Goal: Navigation & Orientation: Find specific page/section

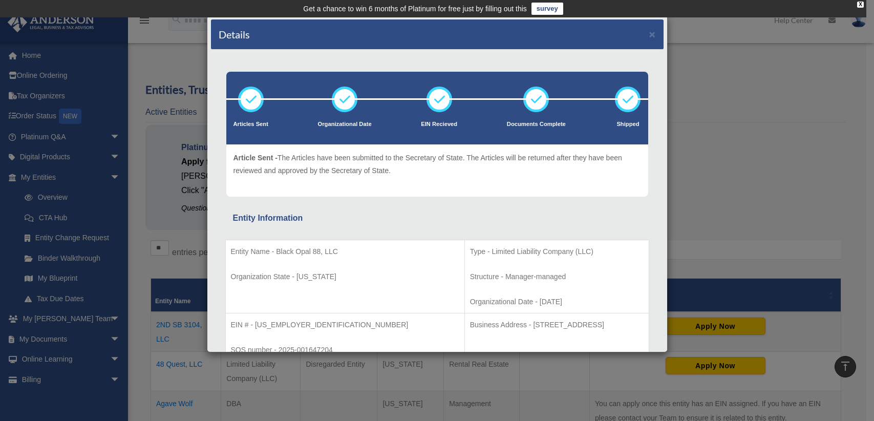
scroll to position [307, 0]
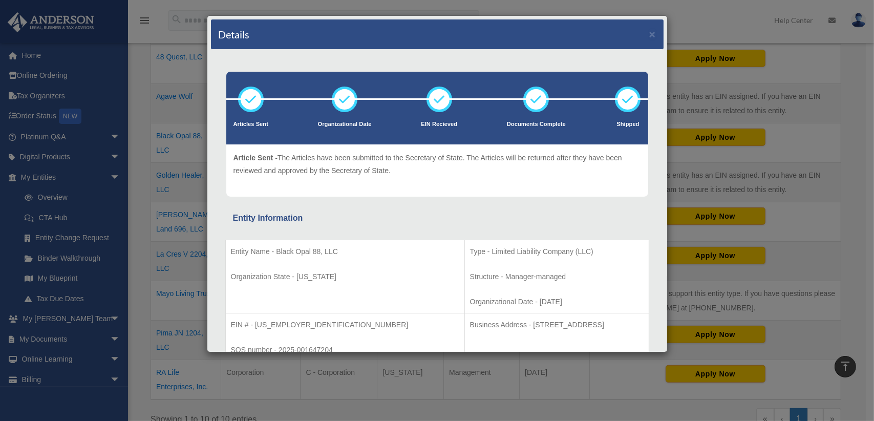
click at [711, 22] on div "Details × Articles Sent Organizational Date" at bounding box center [437, 210] width 874 height 421
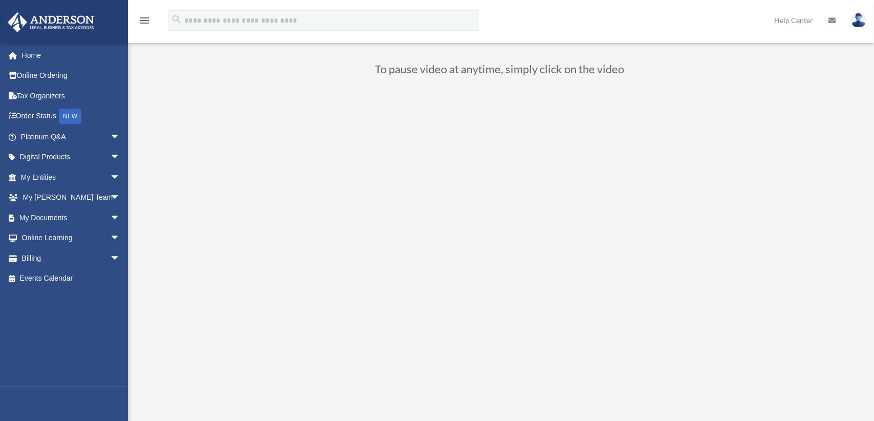
scroll to position [102, 0]
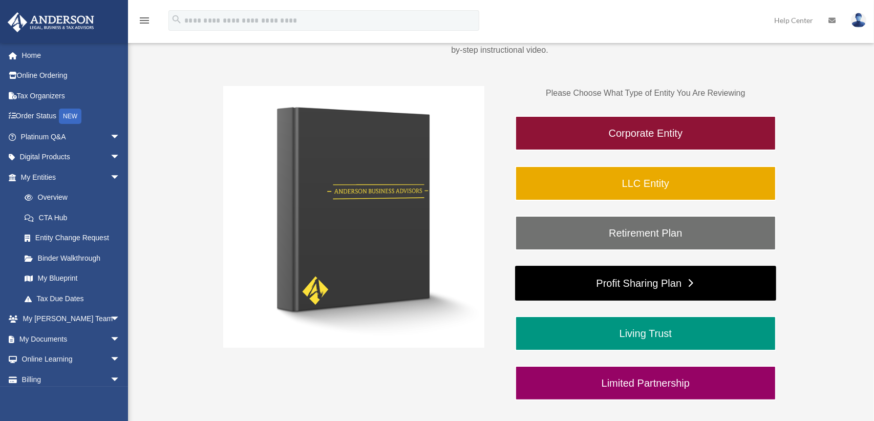
scroll to position [154, 0]
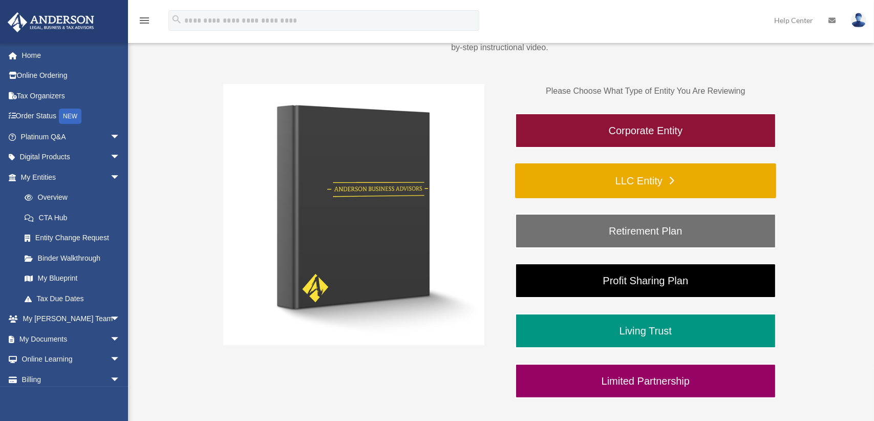
click at [625, 175] on link "LLC Entity" at bounding box center [645, 180] width 261 height 35
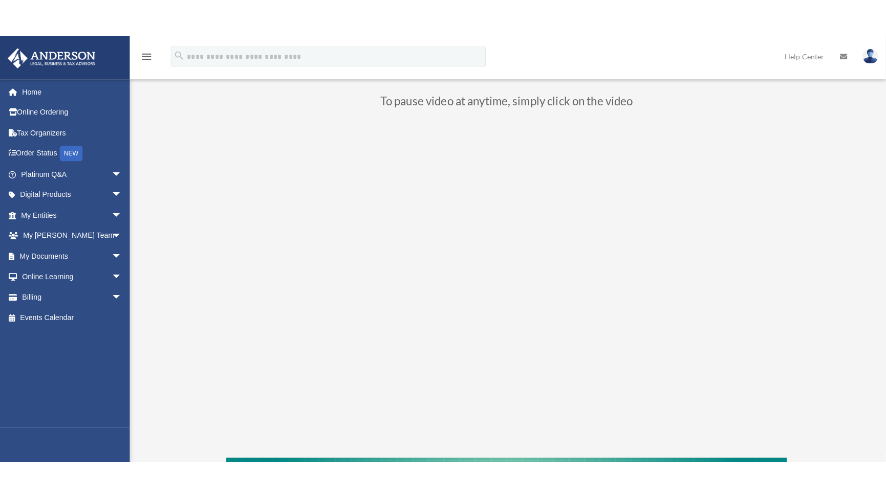
scroll to position [103, 0]
